Goal: Information Seeking & Learning: Check status

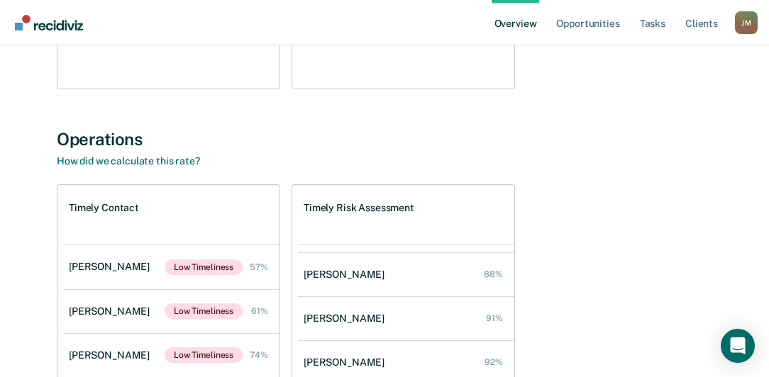
scroll to position [100, 0]
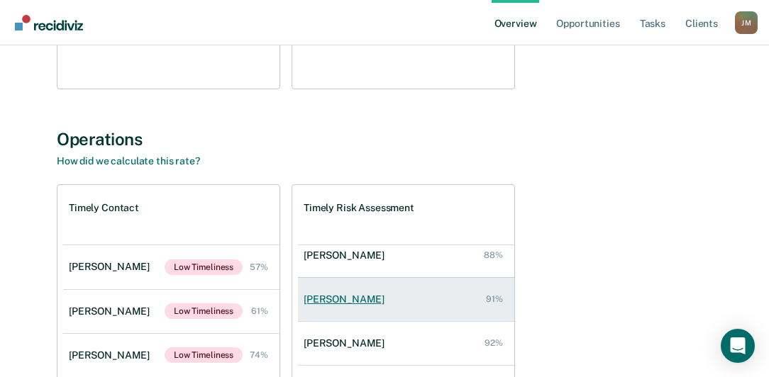
click at [337, 301] on div "[PERSON_NAME]" at bounding box center [347, 300] width 87 height 12
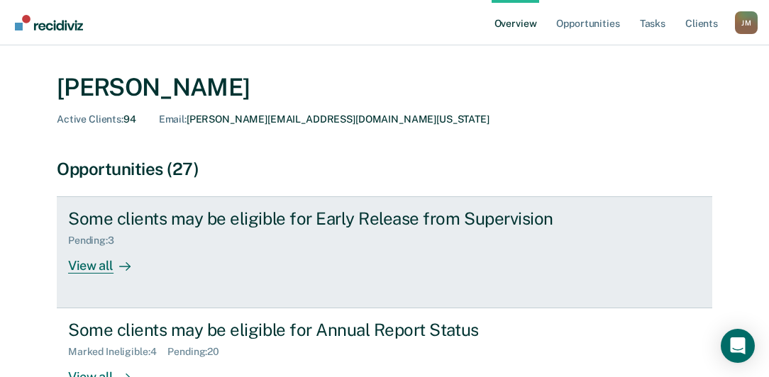
scroll to position [121, 0]
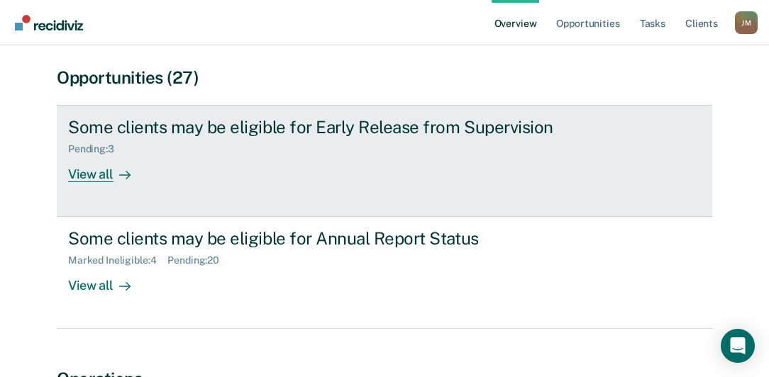
click at [91, 179] on div "View all" at bounding box center [107, 169] width 79 height 28
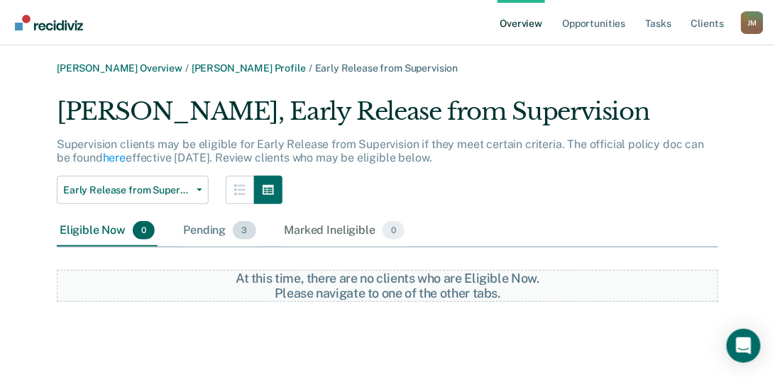
click at [243, 231] on span "3" at bounding box center [244, 230] width 23 height 18
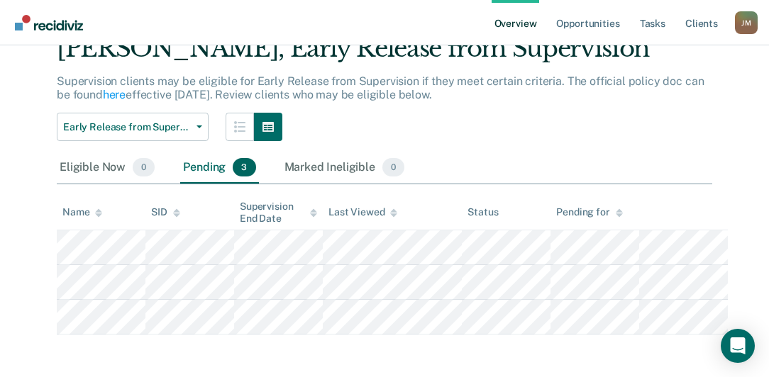
scroll to position [65, 0]
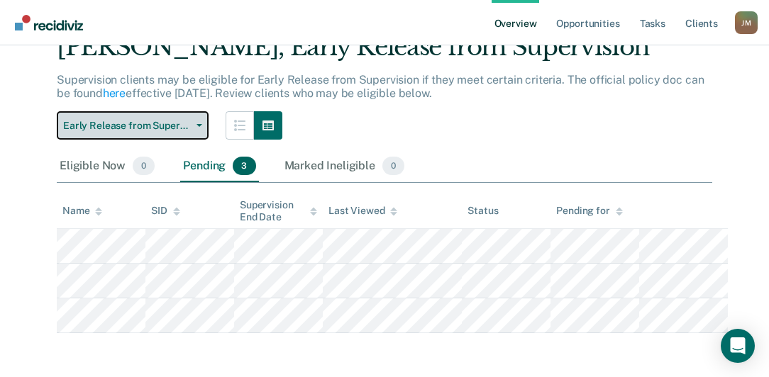
click at [198, 122] on button "Early Release from Supervision" at bounding box center [133, 125] width 152 height 28
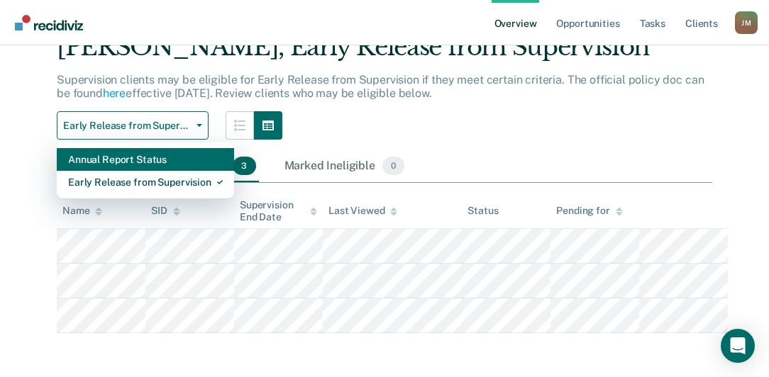
click at [126, 157] on div "Annual Report Status" at bounding box center [145, 159] width 155 height 23
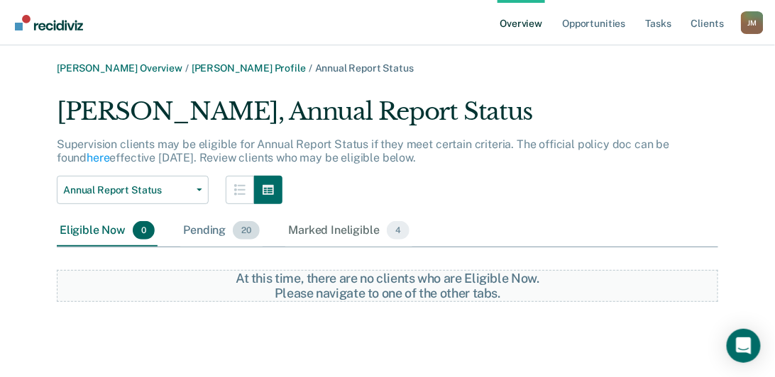
click at [201, 230] on div "Pending 20" at bounding box center [221, 231] width 82 height 31
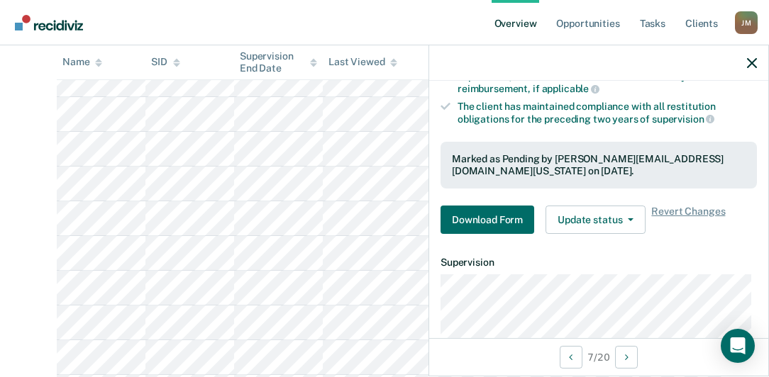
scroll to position [243, 0]
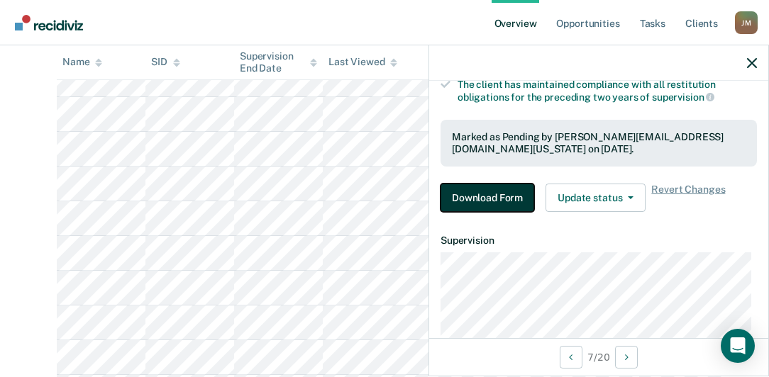
click at [509, 192] on button "Download Form" at bounding box center [488, 198] width 94 height 28
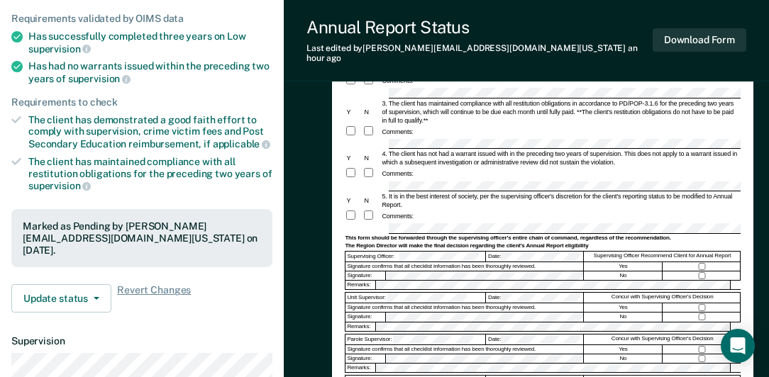
scroll to position [202, 0]
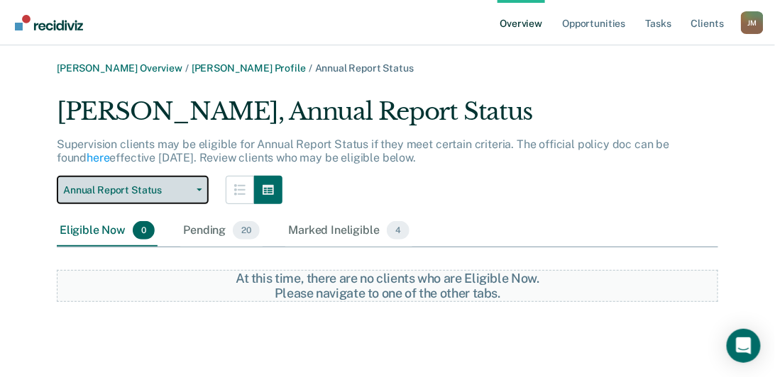
click at [150, 192] on span "Annual Report Status" at bounding box center [127, 190] width 128 height 12
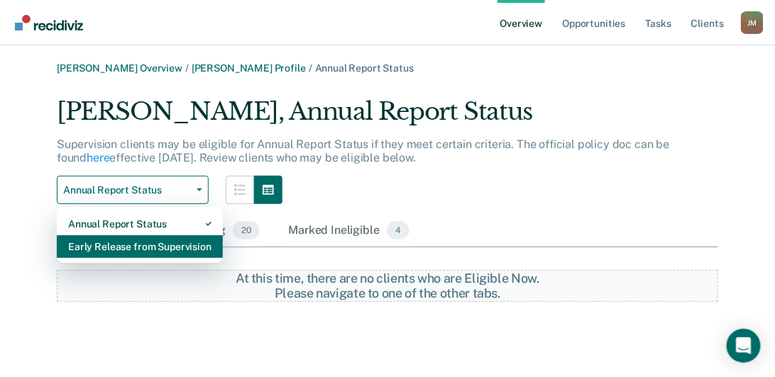
click at [115, 248] on div "Early Release from Supervision" at bounding box center [139, 247] width 143 height 23
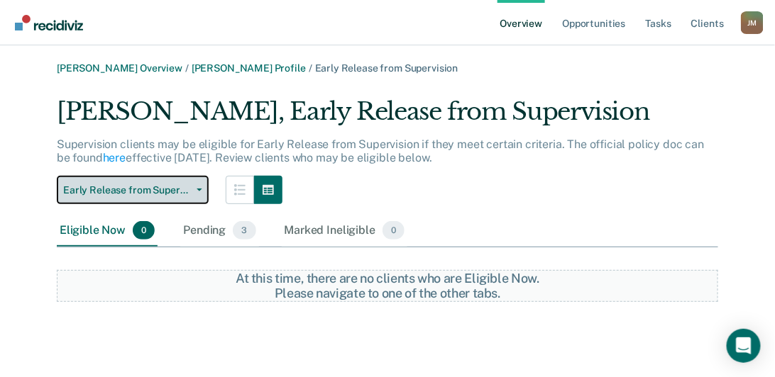
click at [155, 179] on button "Early Release from Supervision" at bounding box center [133, 190] width 152 height 28
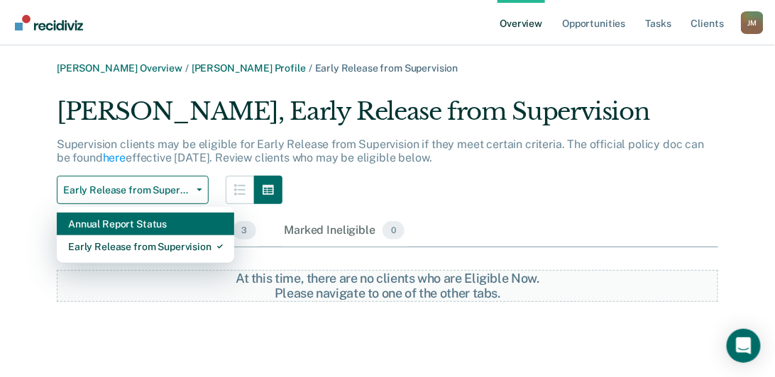
click at [114, 224] on div "Annual Report Status" at bounding box center [145, 224] width 155 height 23
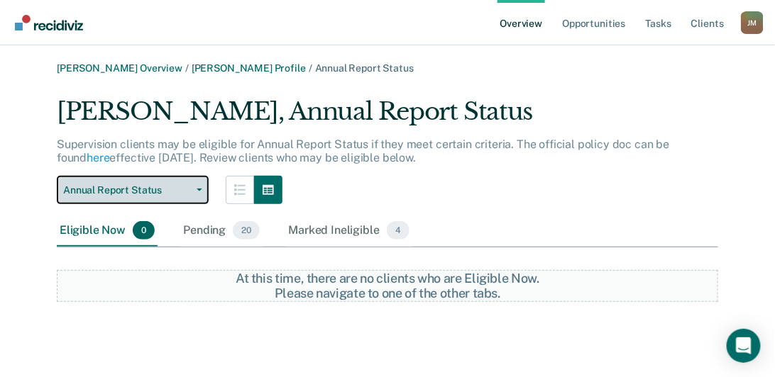
click at [161, 191] on span "Annual Report Status" at bounding box center [127, 190] width 128 height 12
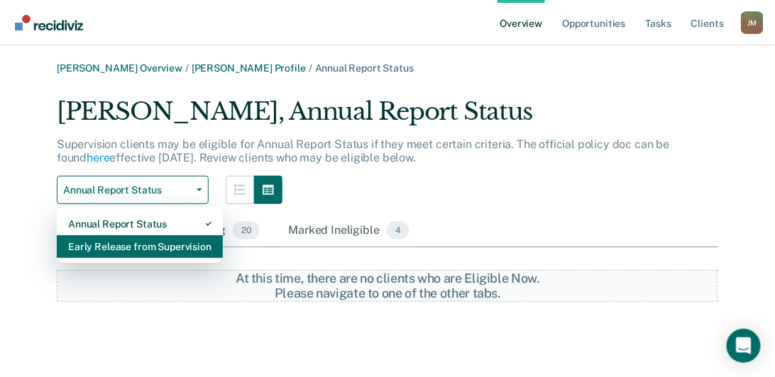
click at [126, 248] on div "Early Release from Supervision" at bounding box center [139, 247] width 143 height 23
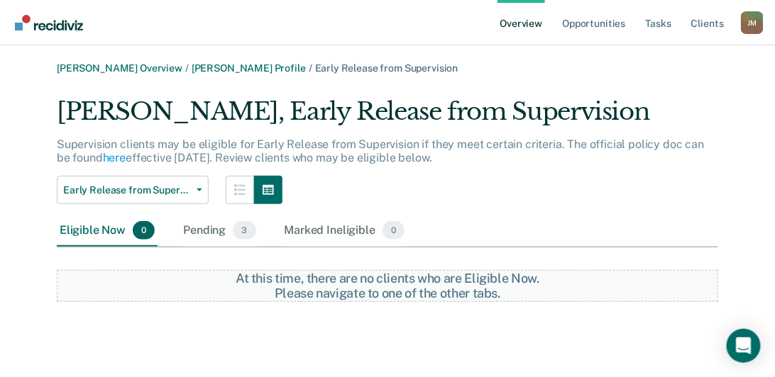
click at [38, 25] on img "Go to Recidiviz Home" at bounding box center [49, 23] width 68 height 16
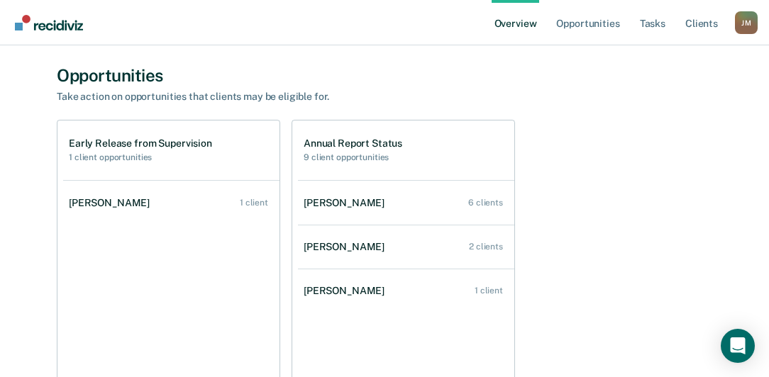
scroll to position [81, 0]
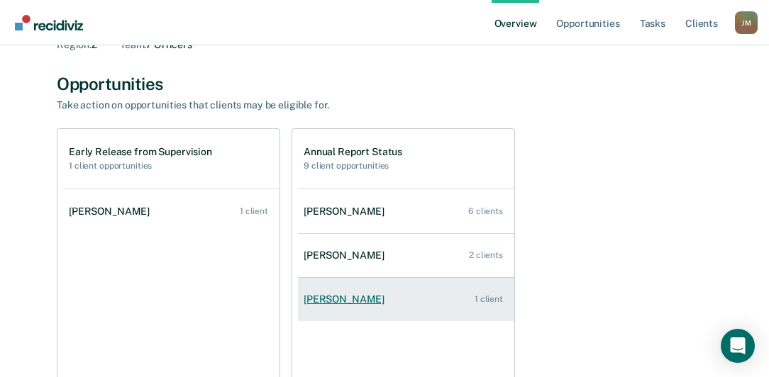
click at [329, 296] on div "[PERSON_NAME]" at bounding box center [347, 300] width 87 height 12
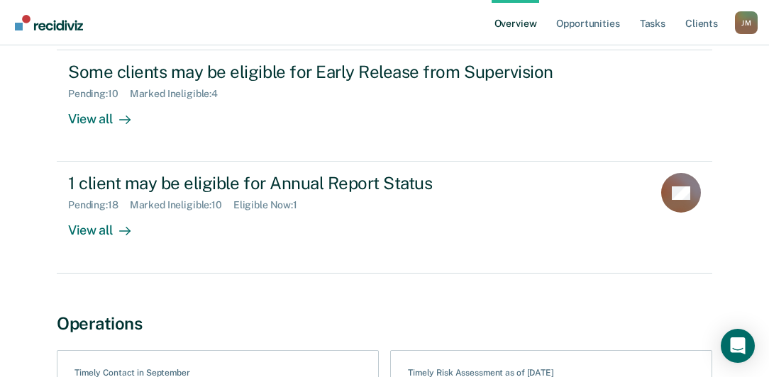
scroll to position [152, 0]
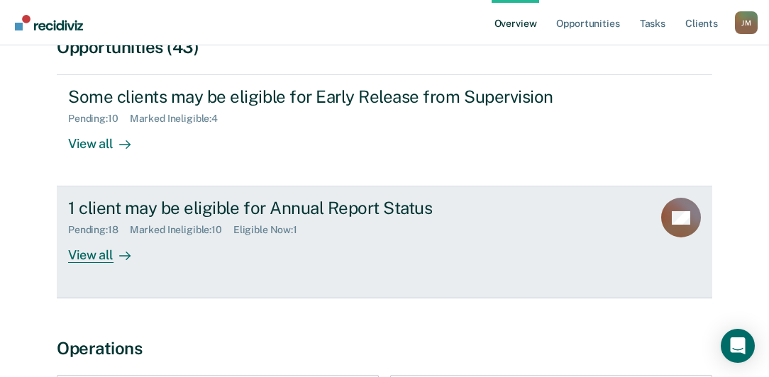
click at [80, 259] on div "View all" at bounding box center [107, 250] width 79 height 28
